Goal: Check status: Check status

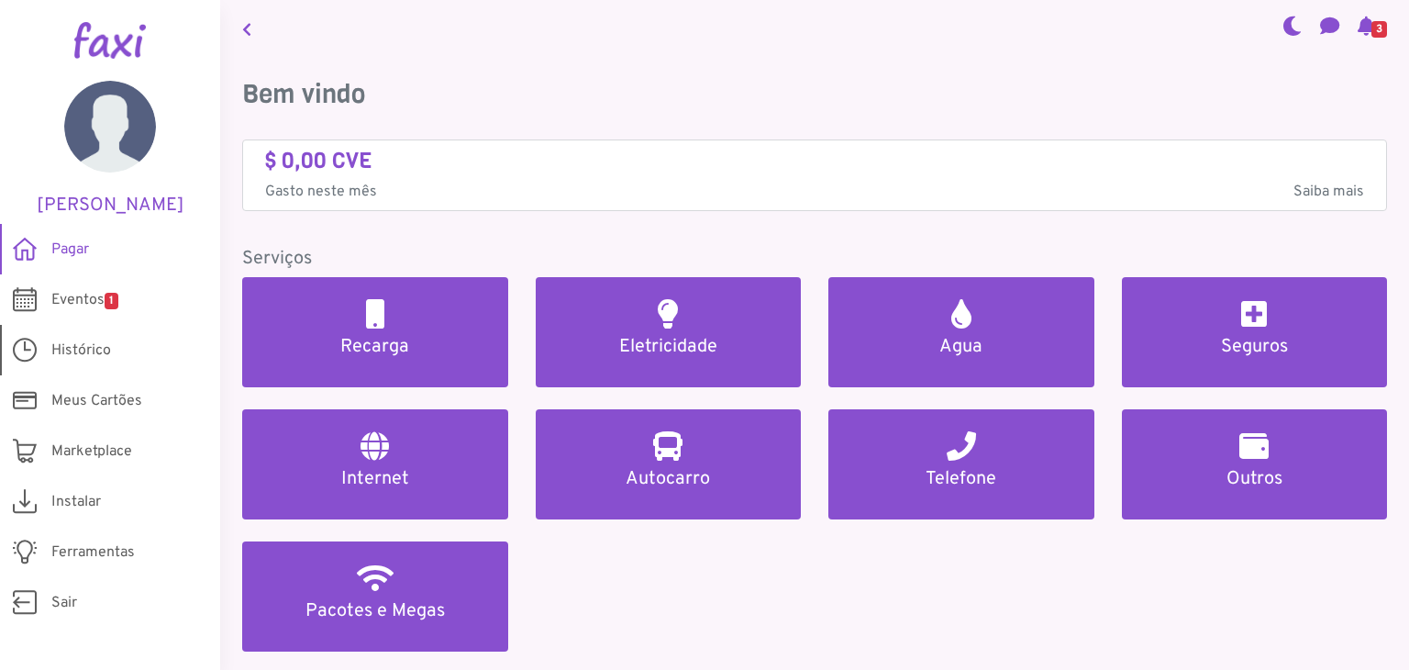
click at [99, 353] on span "Histórico" at bounding box center [81, 350] width 60 height 22
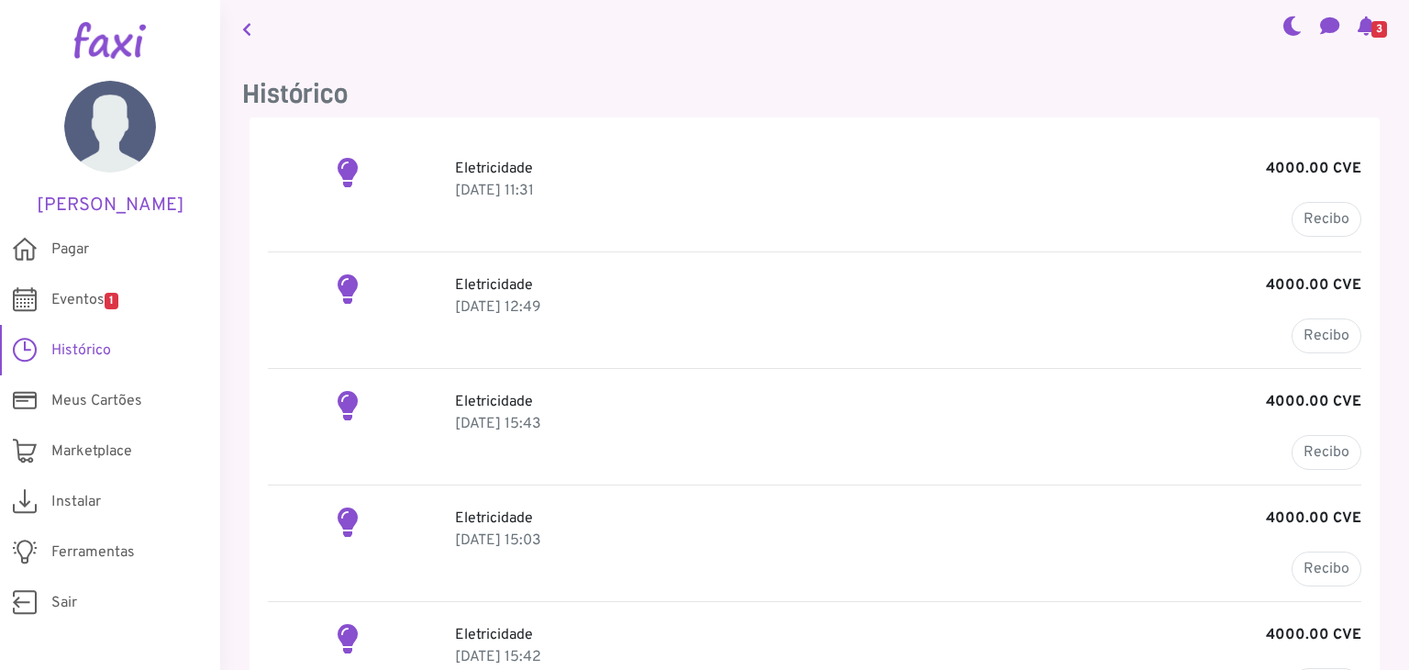
click at [778, 180] on p "[DATE] 11:31" at bounding box center [908, 191] width 906 height 22
click at [1306, 221] on link "Recibo" at bounding box center [1327, 219] width 70 height 35
